Goal: Task Accomplishment & Management: Manage account settings

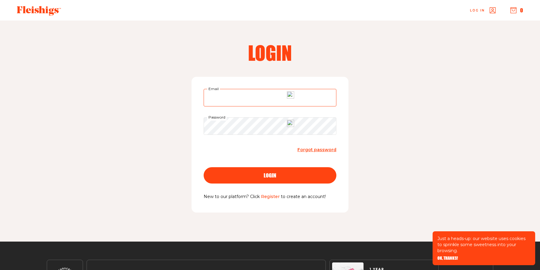
click at [257, 95] on input "Email" at bounding box center [270, 98] width 133 height 18
click at [366, 142] on div "Login Email Password Forgot password login New to our platform? Click Register …" at bounding box center [270, 131] width 483 height 221
click at [265, 198] on link "Register" at bounding box center [270, 195] width 19 height 5
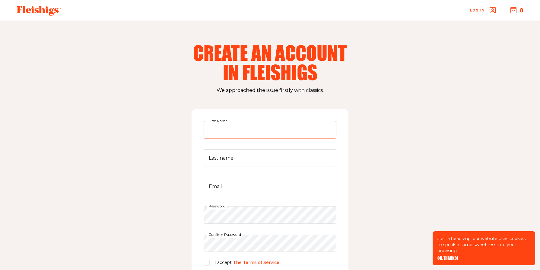
click at [257, 122] on input "First Name" at bounding box center [270, 130] width 133 height 18
type input "[PERSON_NAME]"
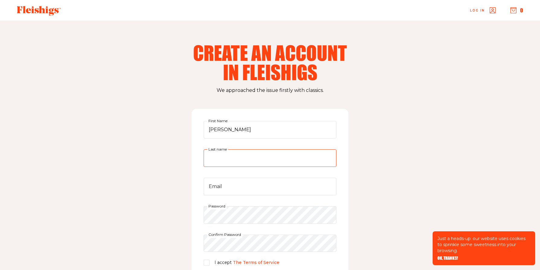
click at [243, 156] on input "Last name" at bounding box center [270, 158] width 133 height 18
type input "[PERSON_NAME]"
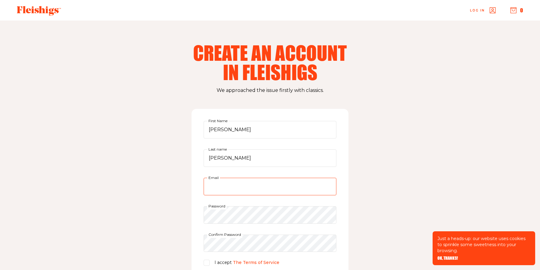
click at [239, 190] on input "Email" at bounding box center [270, 186] width 133 height 18
type input "[EMAIL_ADDRESS][DOMAIN_NAME]"
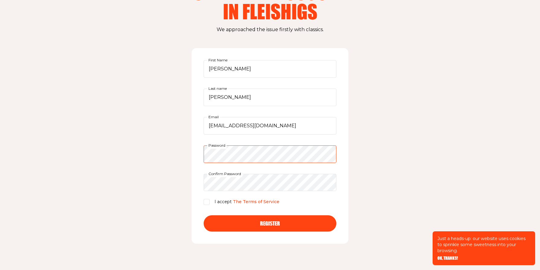
scroll to position [63, 0]
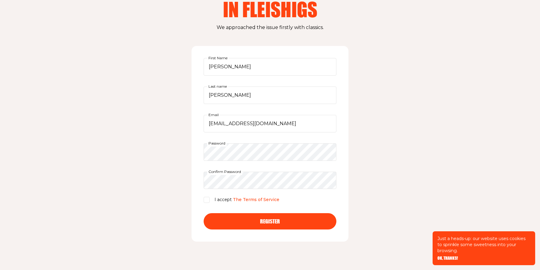
click at [219, 197] on p "I accept The Terms of Service" at bounding box center [247, 199] width 65 height 7
click at [210, 197] on input "I accept The Terms of Service" at bounding box center [207, 199] width 6 height 6
checkbox input "true"
click at [234, 221] on div "Register" at bounding box center [270, 220] width 109 height 5
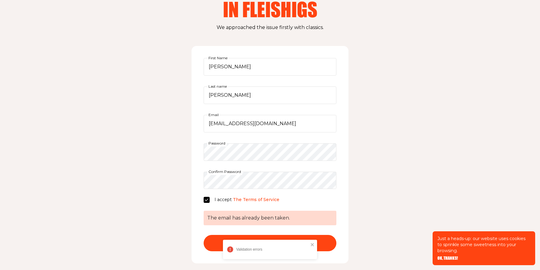
scroll to position [0, 0]
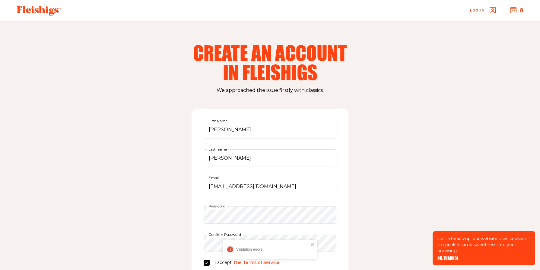
click at [490, 11] on use "button" at bounding box center [493, 11] width 6 height 6
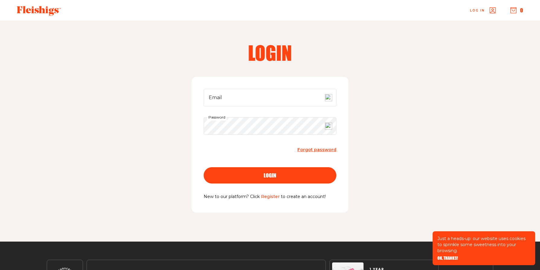
click at [307, 149] on span "Forgot password" at bounding box center [317, 149] width 39 height 5
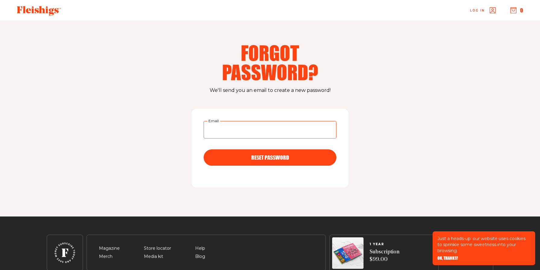
click at [250, 135] on input "Email" at bounding box center [270, 130] width 133 height 18
type input "[EMAIL_ADDRESS][DOMAIN_NAME]"
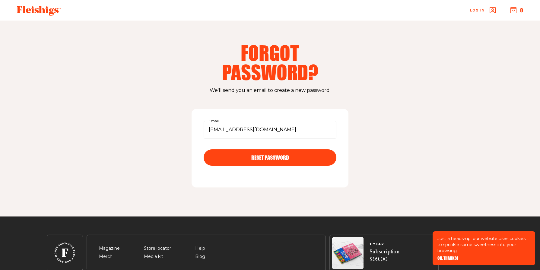
click at [249, 161] on button "RESET PASSWORD" at bounding box center [270, 157] width 133 height 16
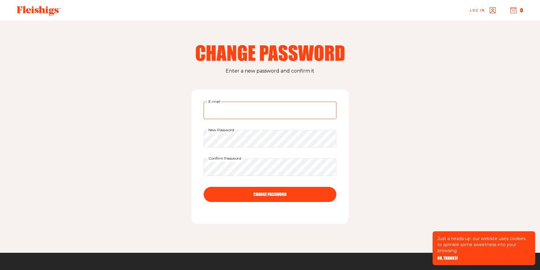
click at [268, 116] on input "E-mail" at bounding box center [270, 110] width 133 height 18
type input "[EMAIL_ADDRESS][DOMAIN_NAME]"
click at [307, 199] on button "CHANGE PASSWORD" at bounding box center [270, 194] width 133 height 15
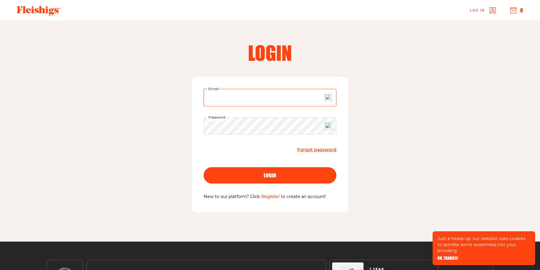
click at [244, 101] on input "Email" at bounding box center [270, 98] width 133 height 18
click at [304, 95] on input "bundschuhnadine@gmail.cpm" at bounding box center [270, 98] width 133 height 18
type input "[EMAIL_ADDRESS][DOMAIN_NAME]"
click at [310, 178] on button "login" at bounding box center [270, 175] width 133 height 16
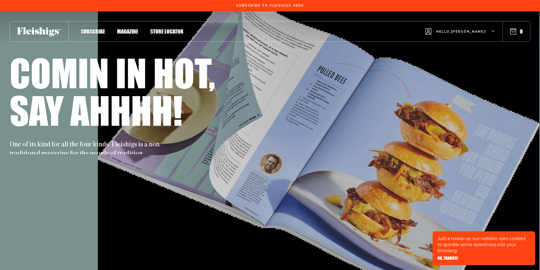
click at [485, 31] on span "Hello, [PERSON_NAME] !" at bounding box center [461, 36] width 51 height 14
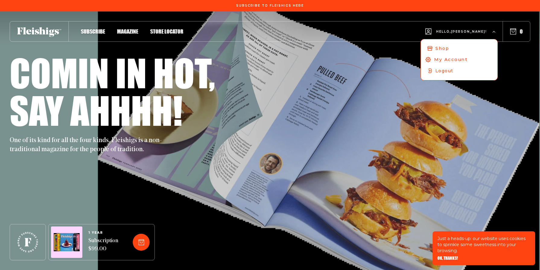
click at [466, 58] on span "My Account" at bounding box center [451, 59] width 34 height 7
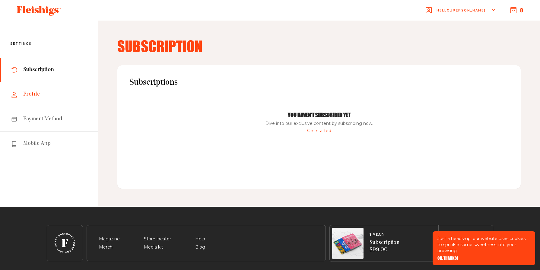
click at [66, 97] on link "Profile" at bounding box center [49, 94] width 98 height 24
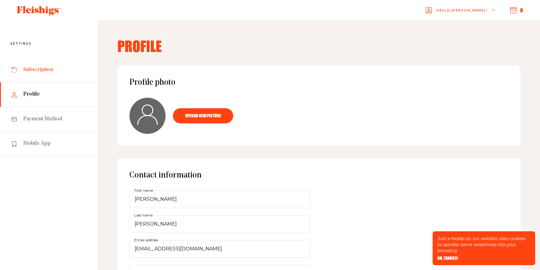
click at [53, 66] on link "Subscription" at bounding box center [49, 70] width 98 height 24
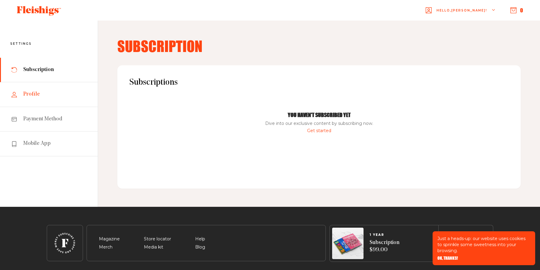
click at [44, 82] on link "Profile" at bounding box center [49, 94] width 98 height 24
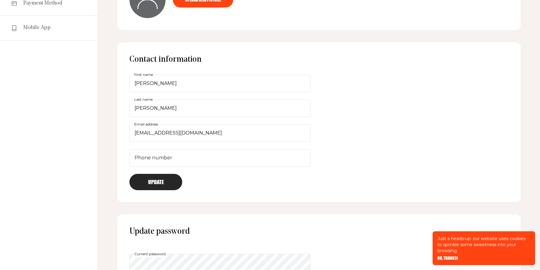
scroll to position [2, 0]
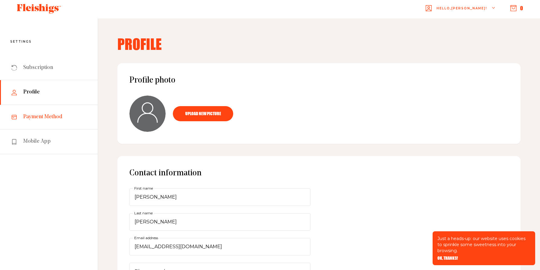
click at [55, 117] on span "Payment Method" at bounding box center [42, 116] width 39 height 7
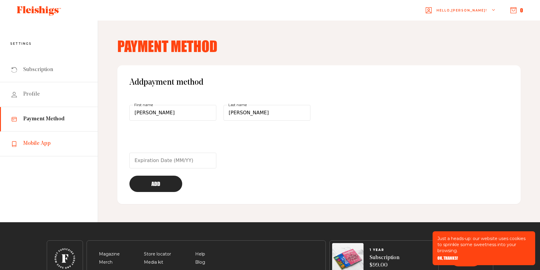
click at [44, 144] on span "Mobile App" at bounding box center [36, 143] width 27 height 7
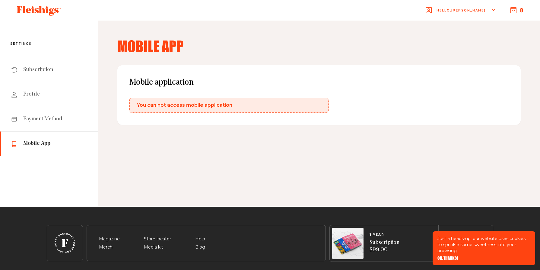
click at [465, 11] on span "Hello, [PERSON_NAME] !" at bounding box center [462, 15] width 51 height 14
click at [276, 53] on div "Mobile App Mobile application You can not access mobile application" at bounding box center [319, 114] width 442 height 186
click at [57, 67] on link "Subscription" at bounding box center [49, 70] width 98 height 24
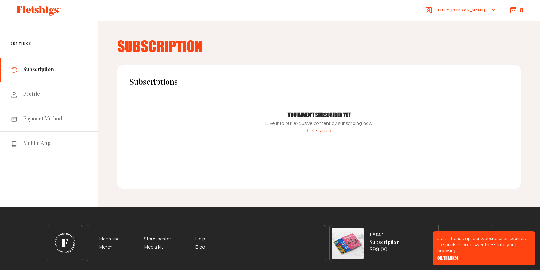
click at [490, 12] on div "Hello, [PERSON_NAME] !" at bounding box center [461, 10] width 70 height 24
click at [450, 52] on link "Logout" at bounding box center [460, 50] width 81 height 12
